Goal: Task Accomplishment & Management: Use online tool/utility

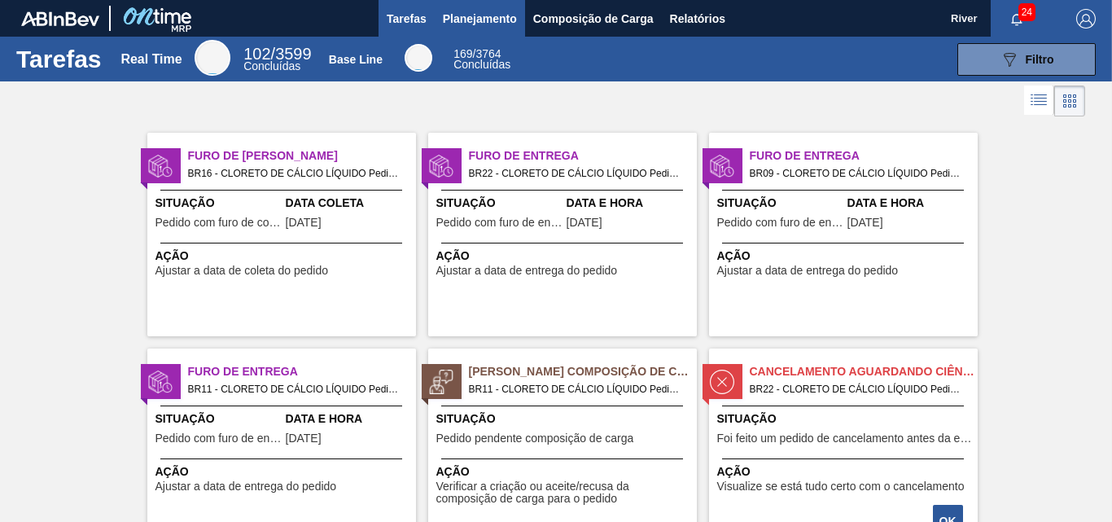
click at [449, 14] on span "Planejamento" at bounding box center [480, 19] width 74 height 20
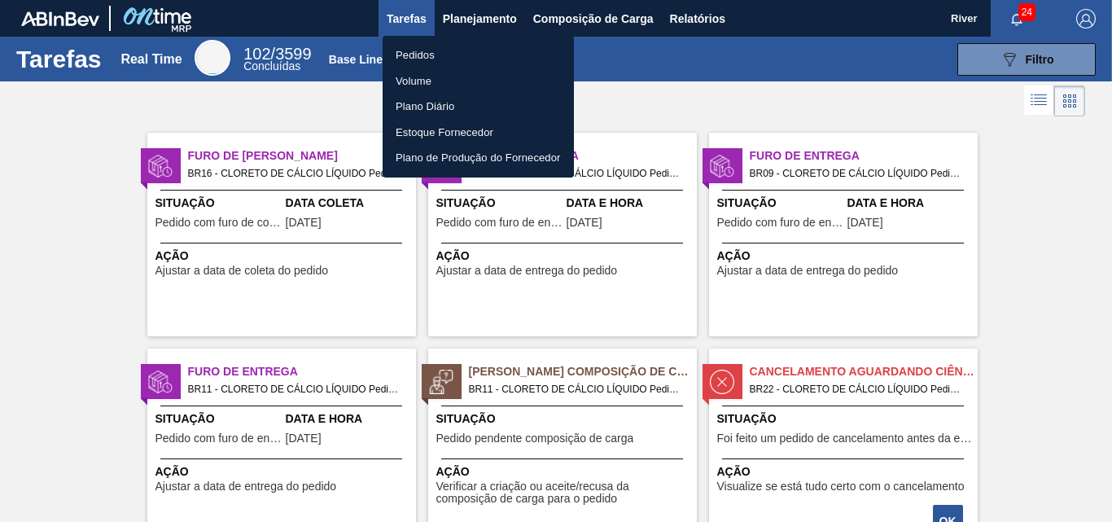
click at [427, 55] on li "Pedidos" at bounding box center [478, 55] width 191 height 26
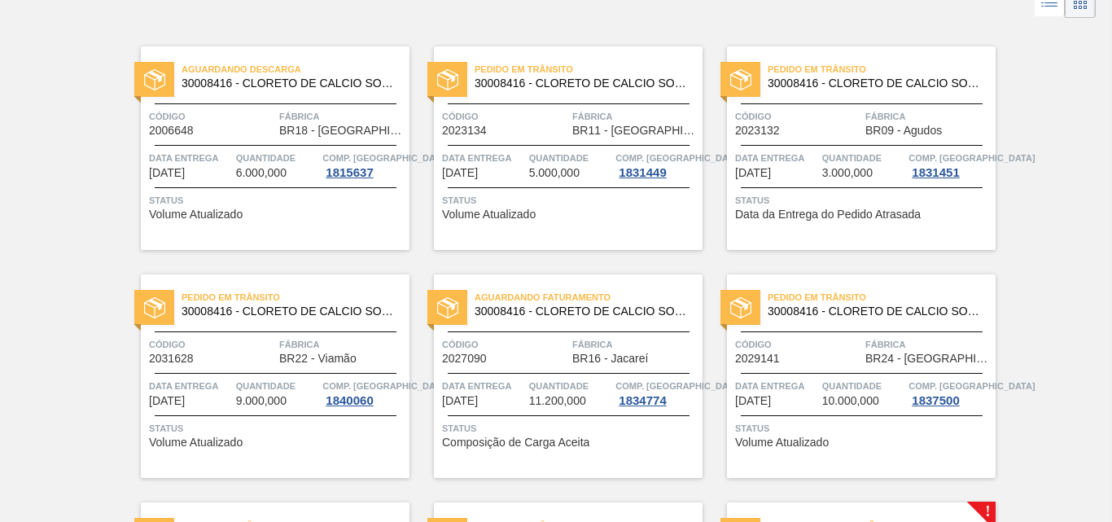
scroll to position [343, 0]
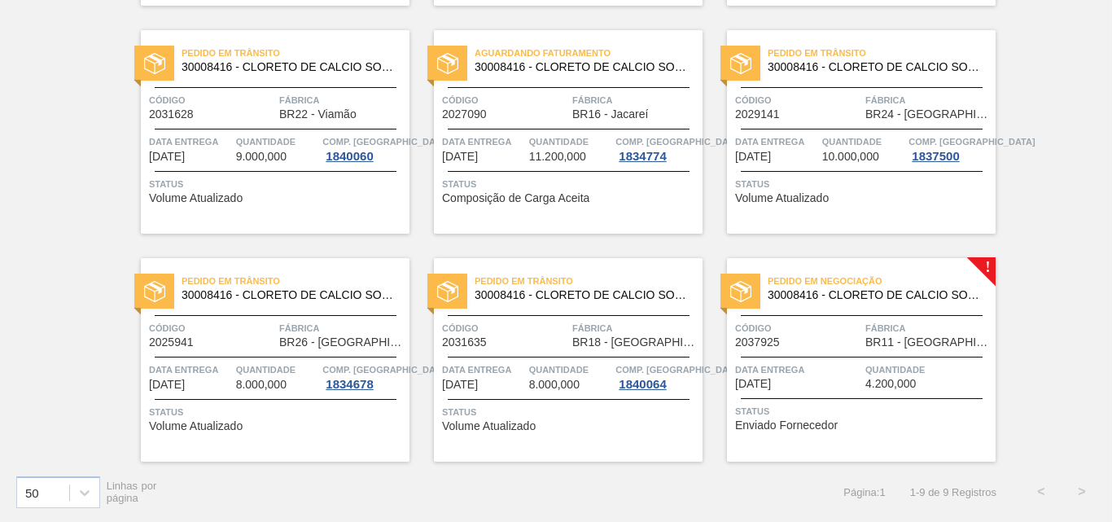
click at [747, 287] on img at bounding box center [740, 291] width 21 height 21
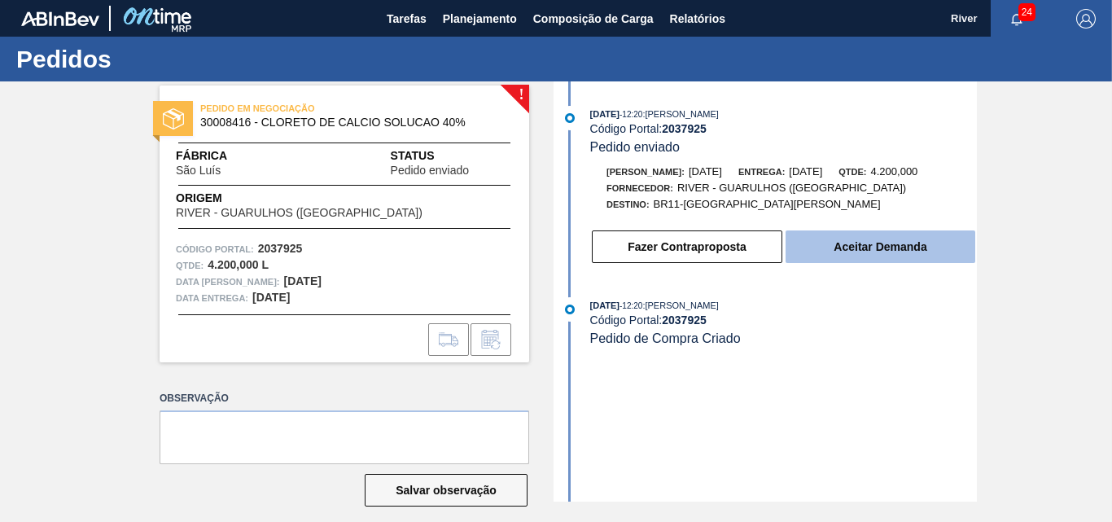
click at [871, 248] on button "Aceitar Demanda" at bounding box center [881, 246] width 190 height 33
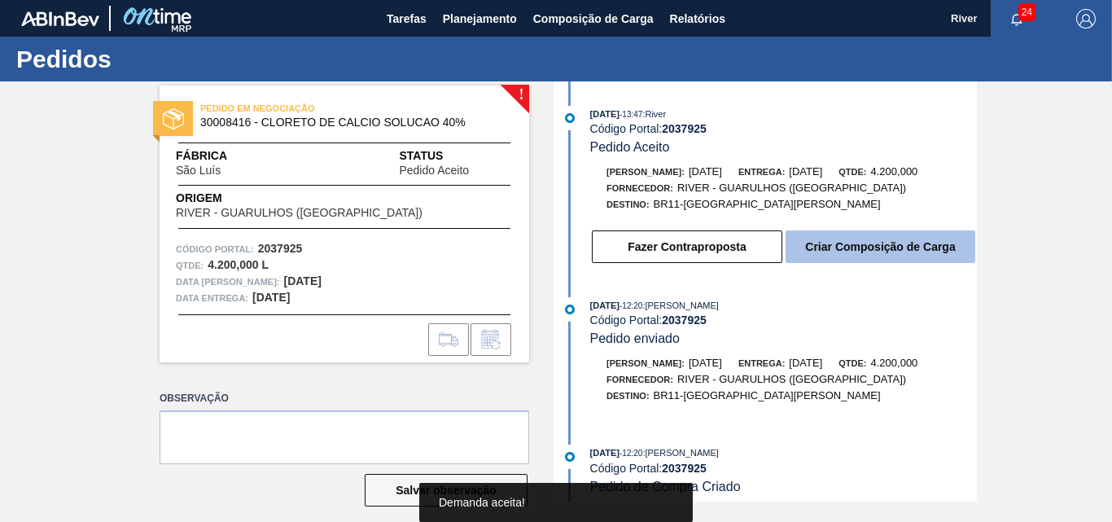
click at [873, 243] on button "Criar Composição de Carga" at bounding box center [881, 246] width 190 height 33
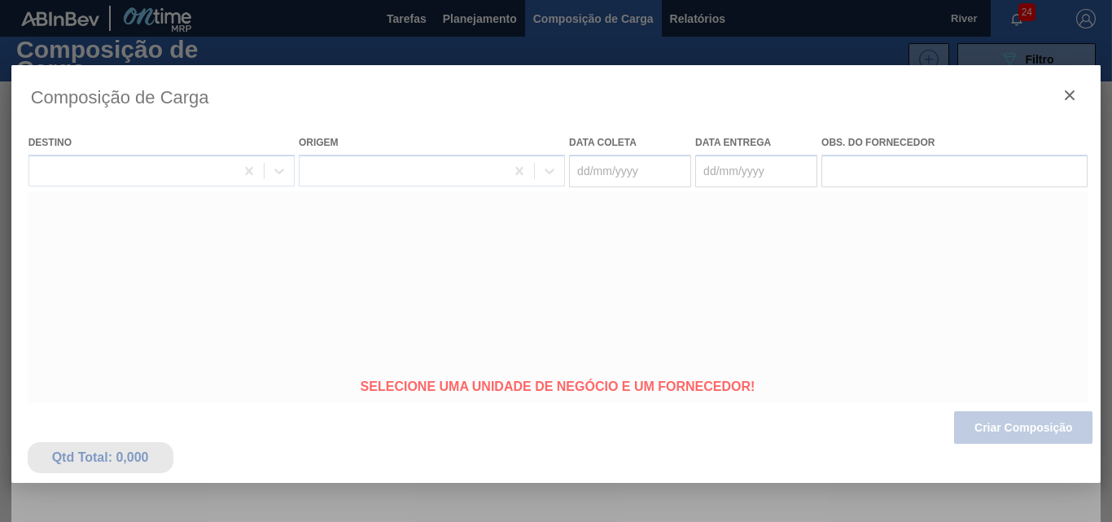
type coleta "[DATE]"
type entrega "[DATE]"
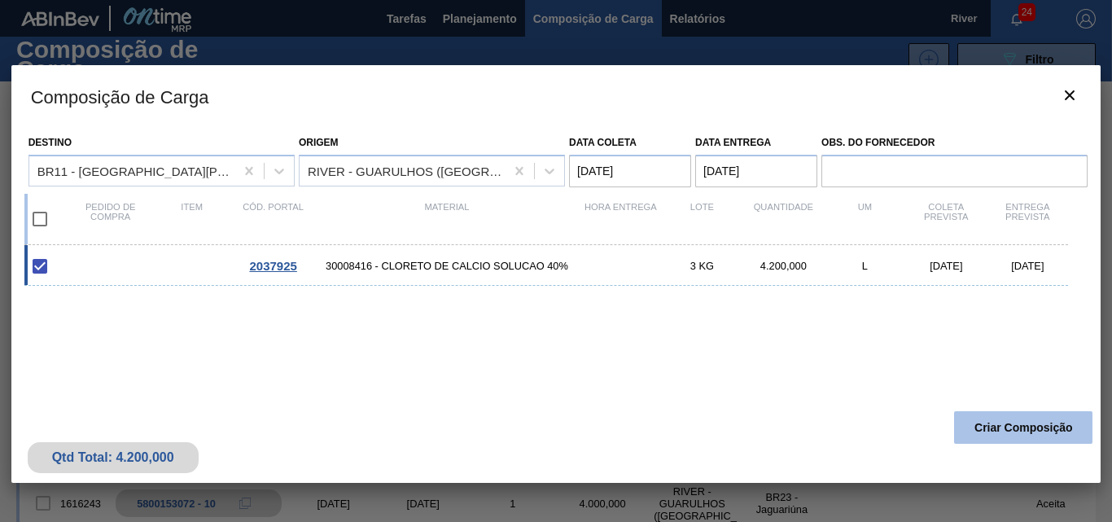
click at [1014, 429] on button "Criar Composição" at bounding box center [1023, 427] width 138 height 33
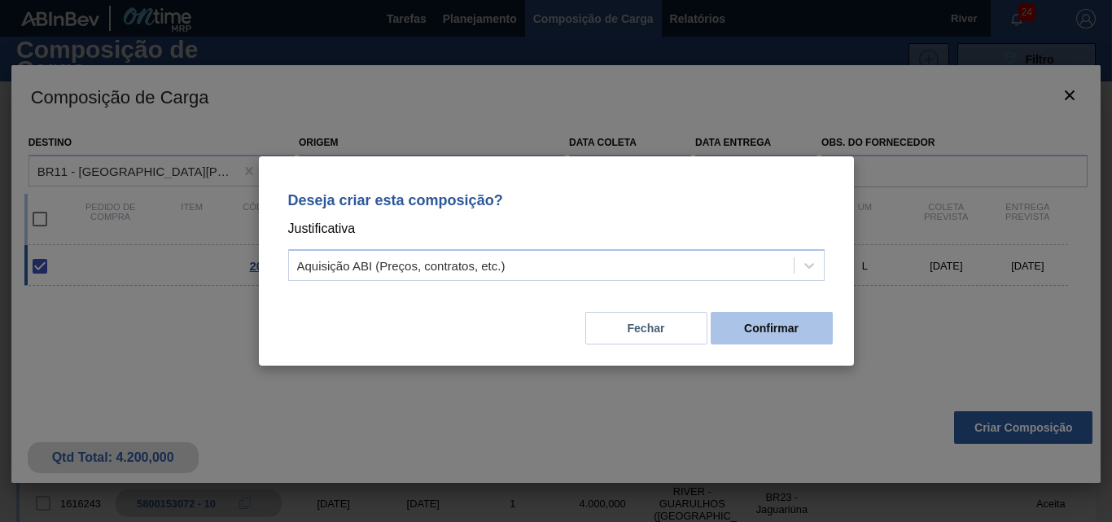
click at [729, 322] on button "Confirmar" at bounding box center [772, 328] width 122 height 33
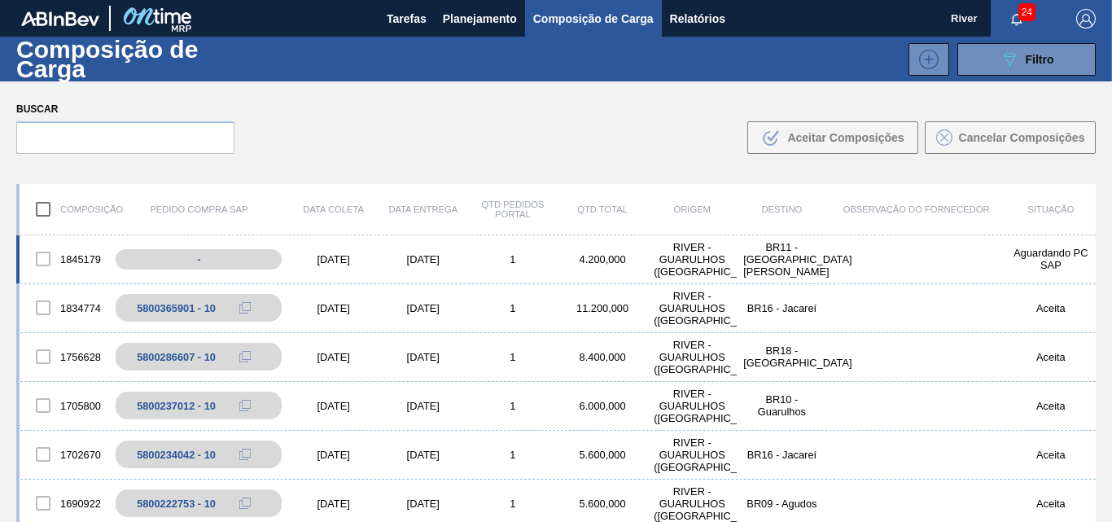
click at [330, 256] on div "[DATE]" at bounding box center [334, 259] width 90 height 12
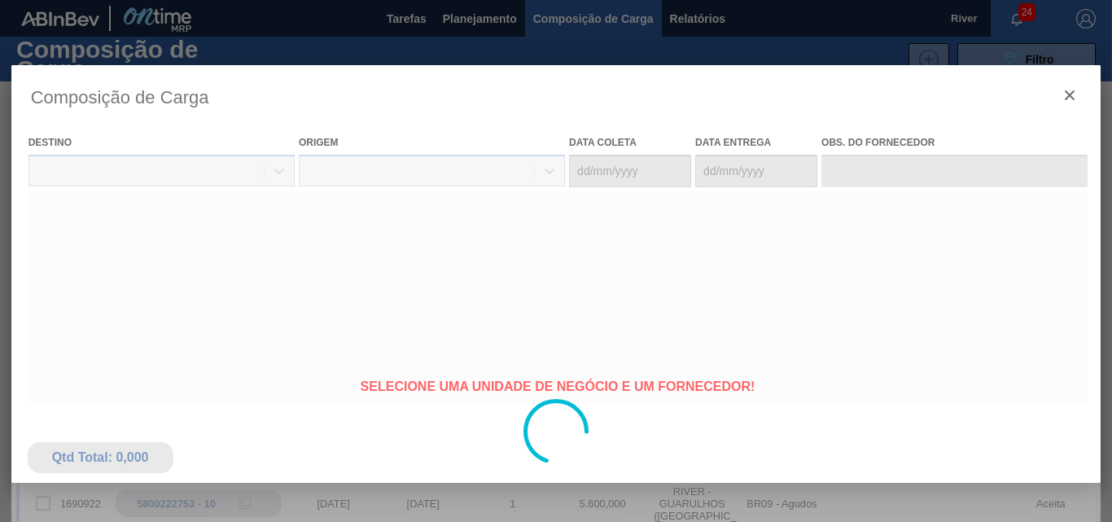
type coleta "[DATE]"
type entrega "[DATE]"
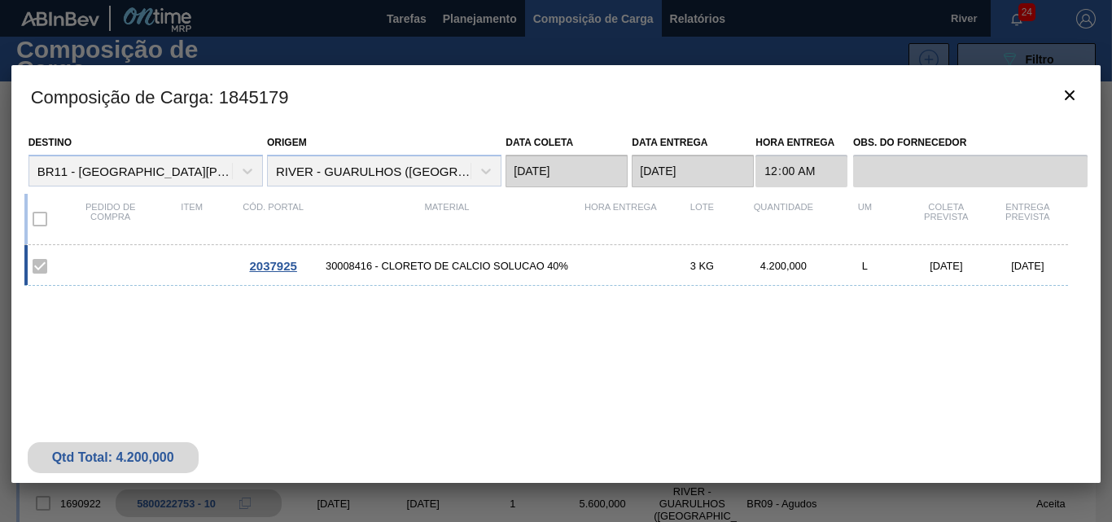
click at [278, 264] on span "2037925" at bounding box center [272, 266] width 47 height 14
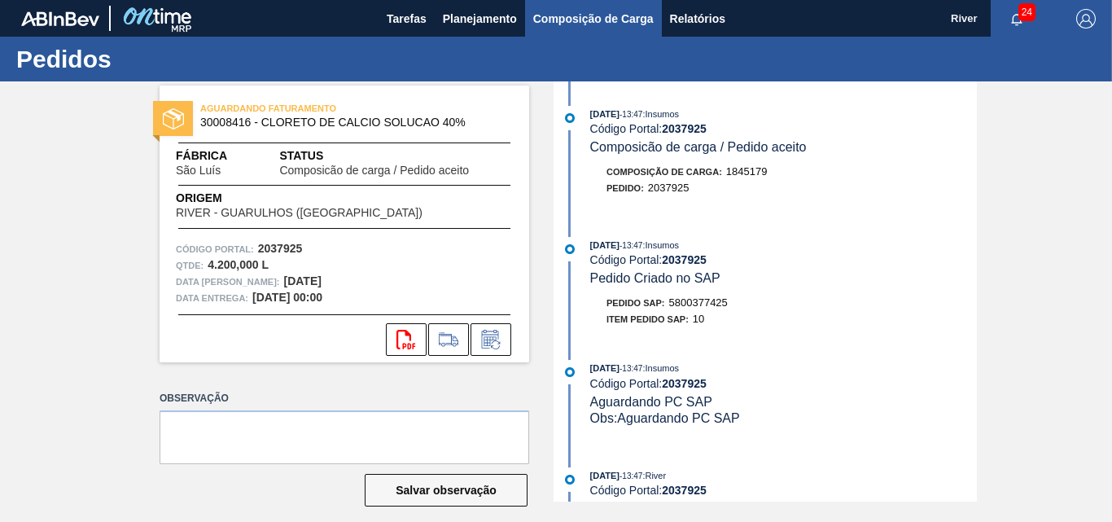
click at [602, 18] on span "Composição de Carga" at bounding box center [593, 19] width 120 height 20
